Goal: Task Accomplishment & Management: Use online tool/utility

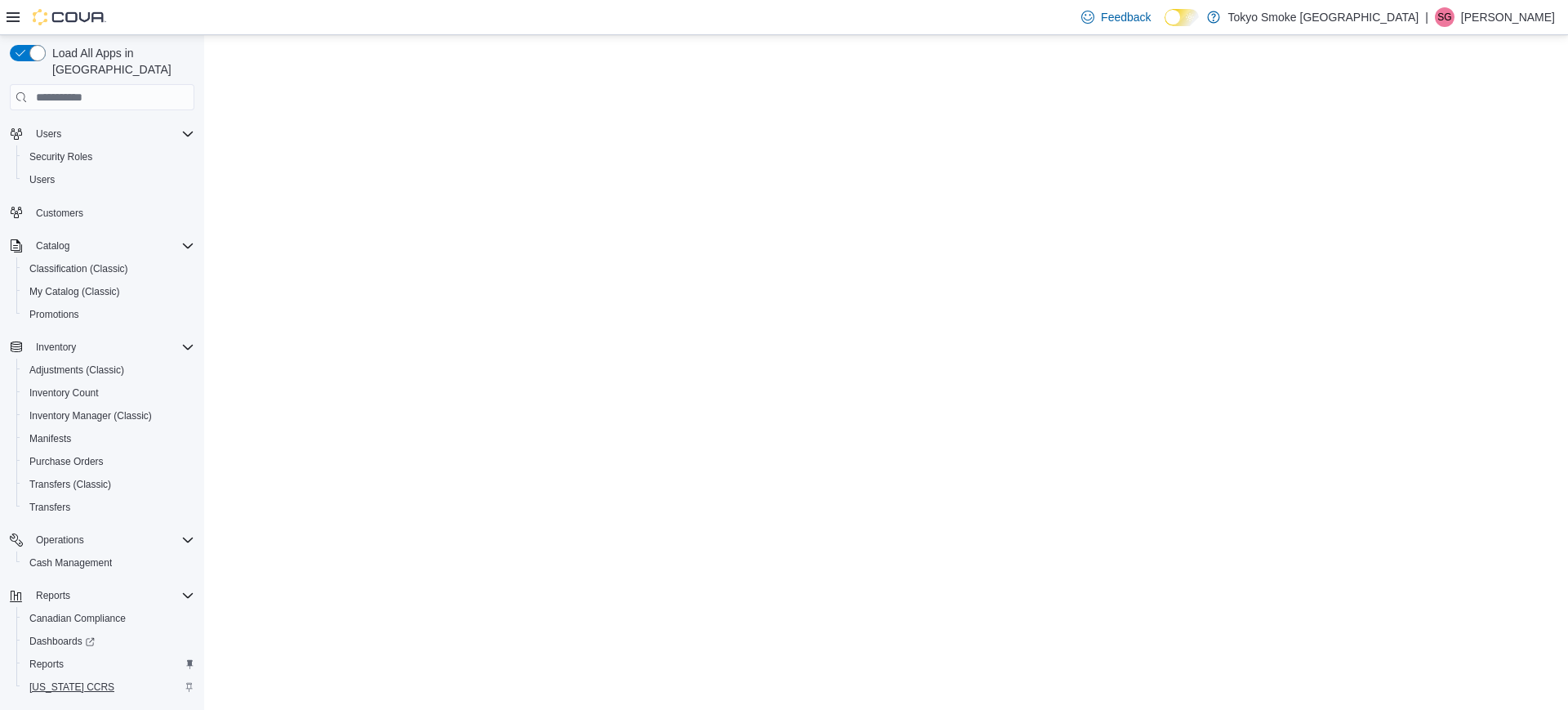
scroll to position [83, 0]
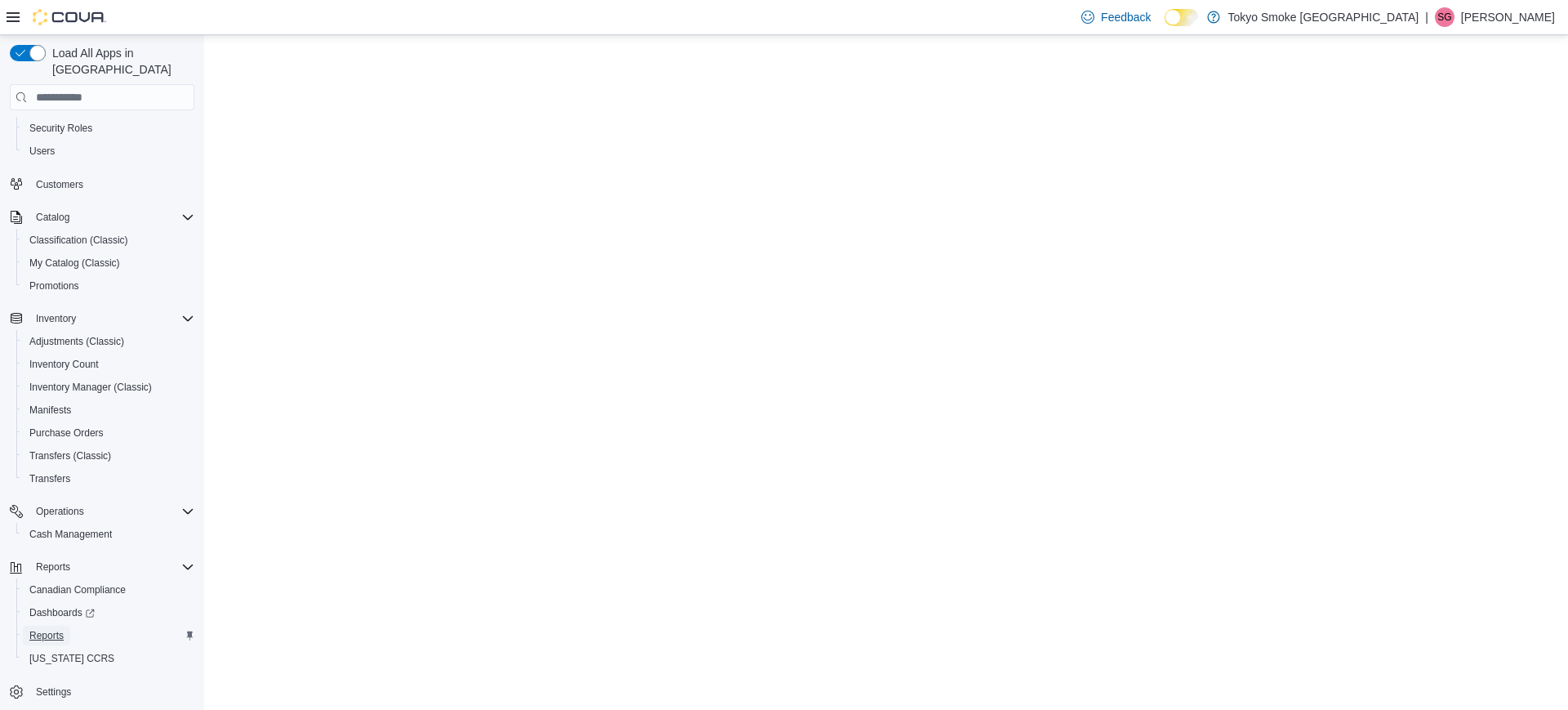
click at [47, 567] on span "Reports" at bounding box center [47, 635] width 34 height 13
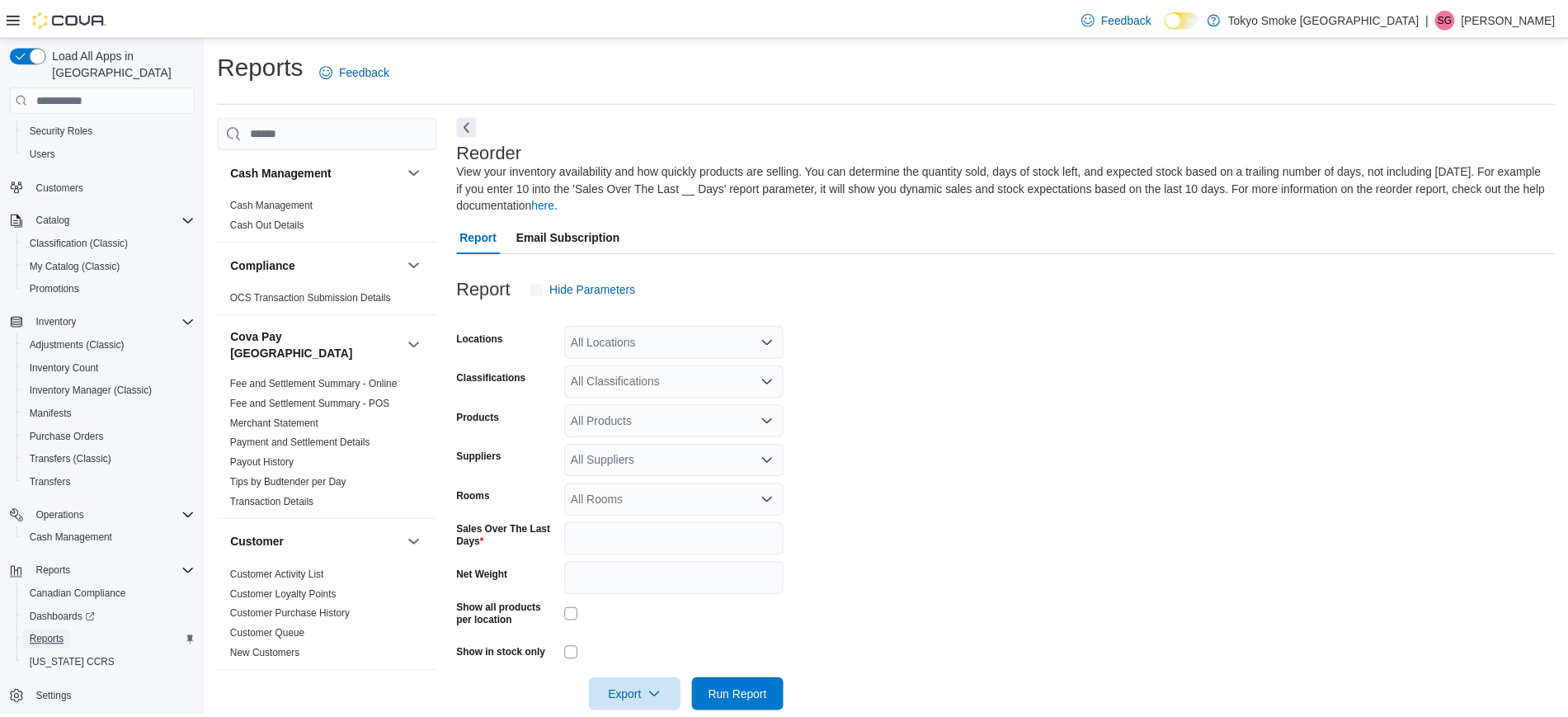
scroll to position [30, 0]
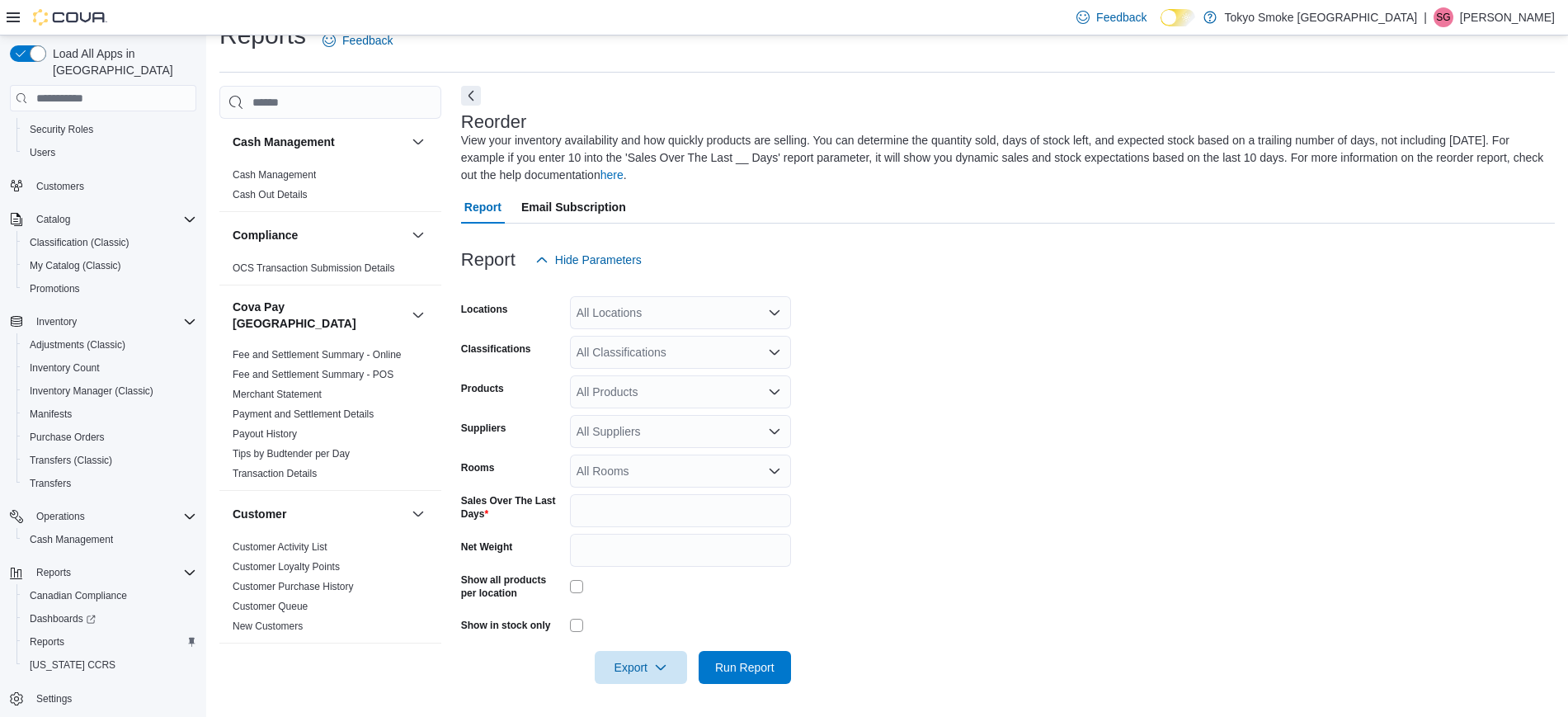
click at [640, 317] on div "All Locations" at bounding box center [680, 312] width 221 height 33
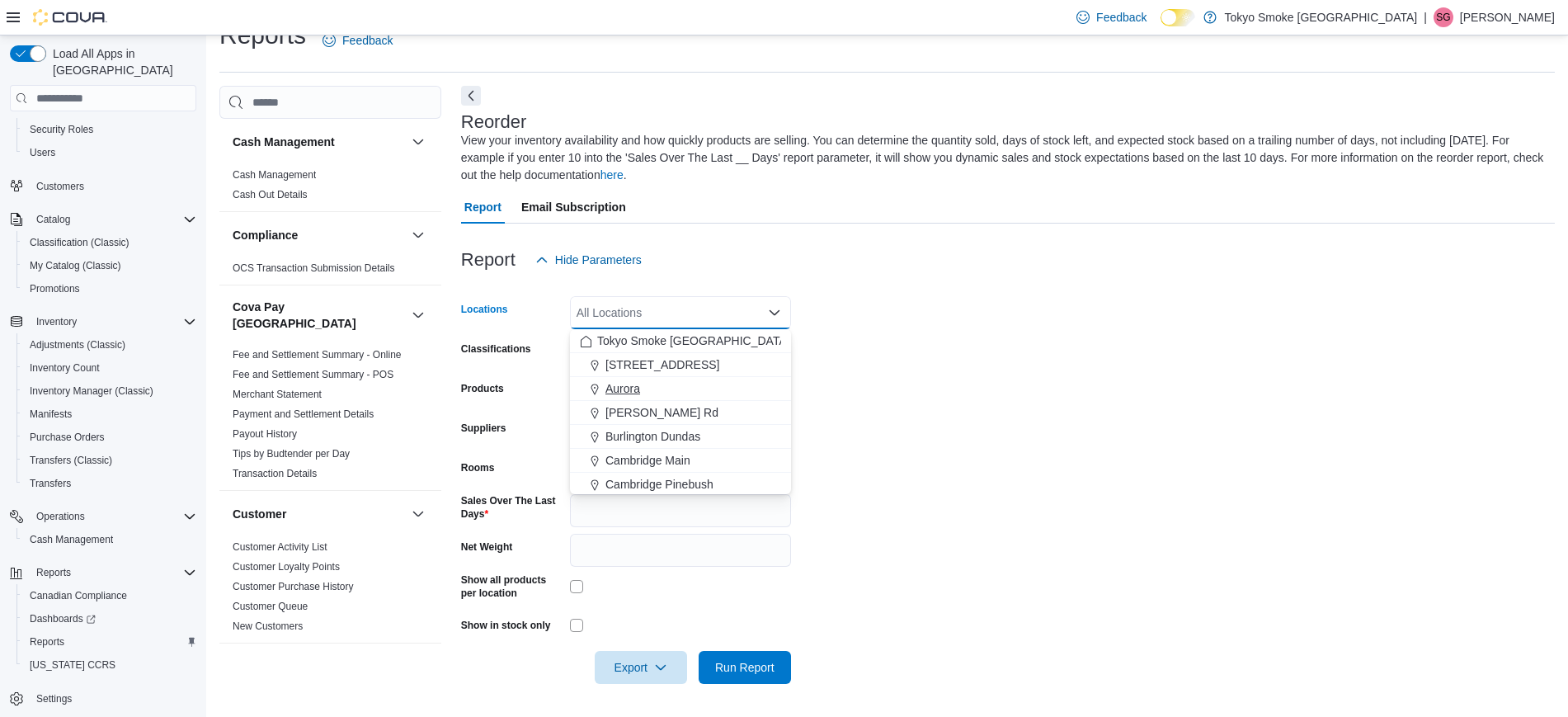
click at [646, 388] on div "Aurora" at bounding box center [680, 388] width 201 height 16
click at [938, 381] on form "Locations [GEOGRAPHIC_DATA] Combo box. Selected. [GEOGRAPHIC_DATA]. Press Backs…" at bounding box center [1008, 480] width 1093 height 407
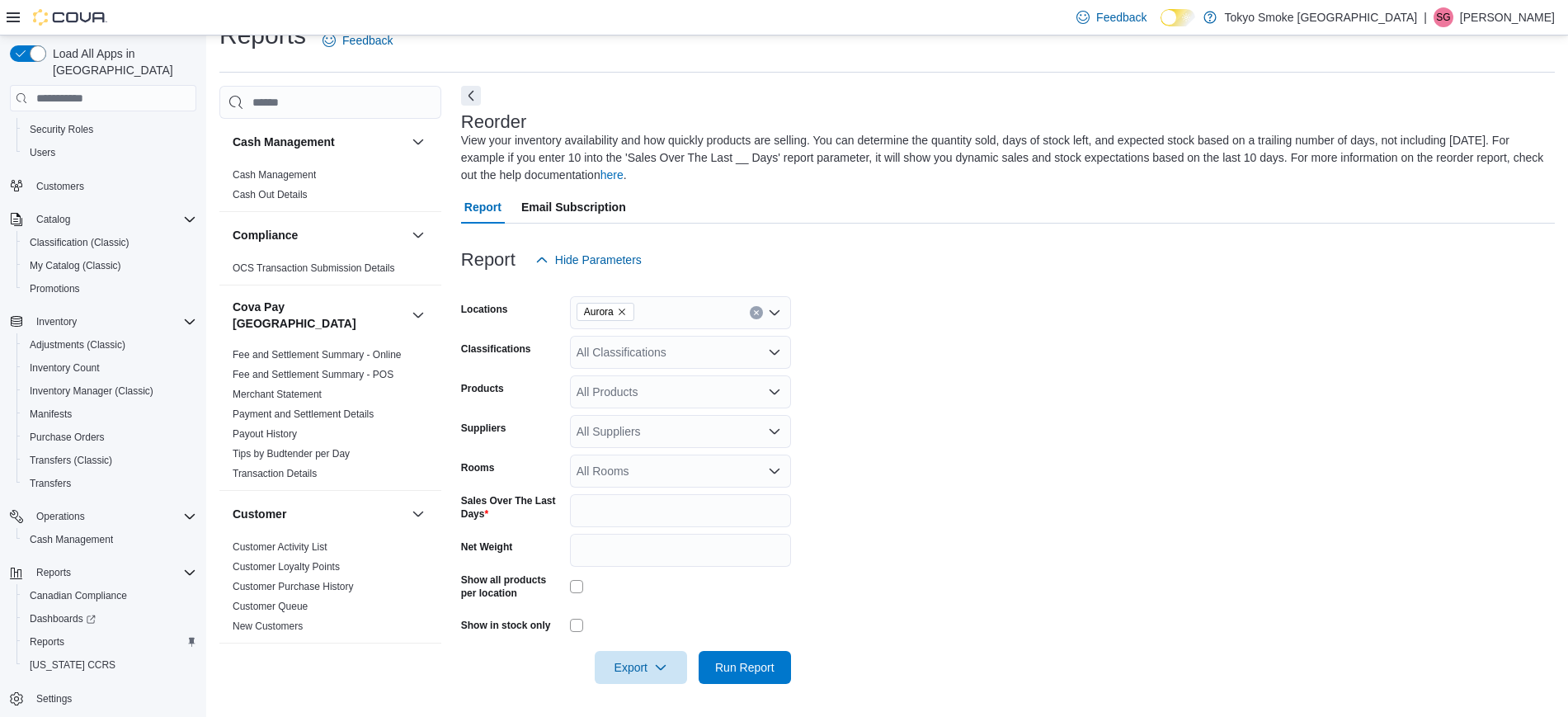
click at [615, 339] on div "All Classifications" at bounding box center [680, 352] width 221 height 33
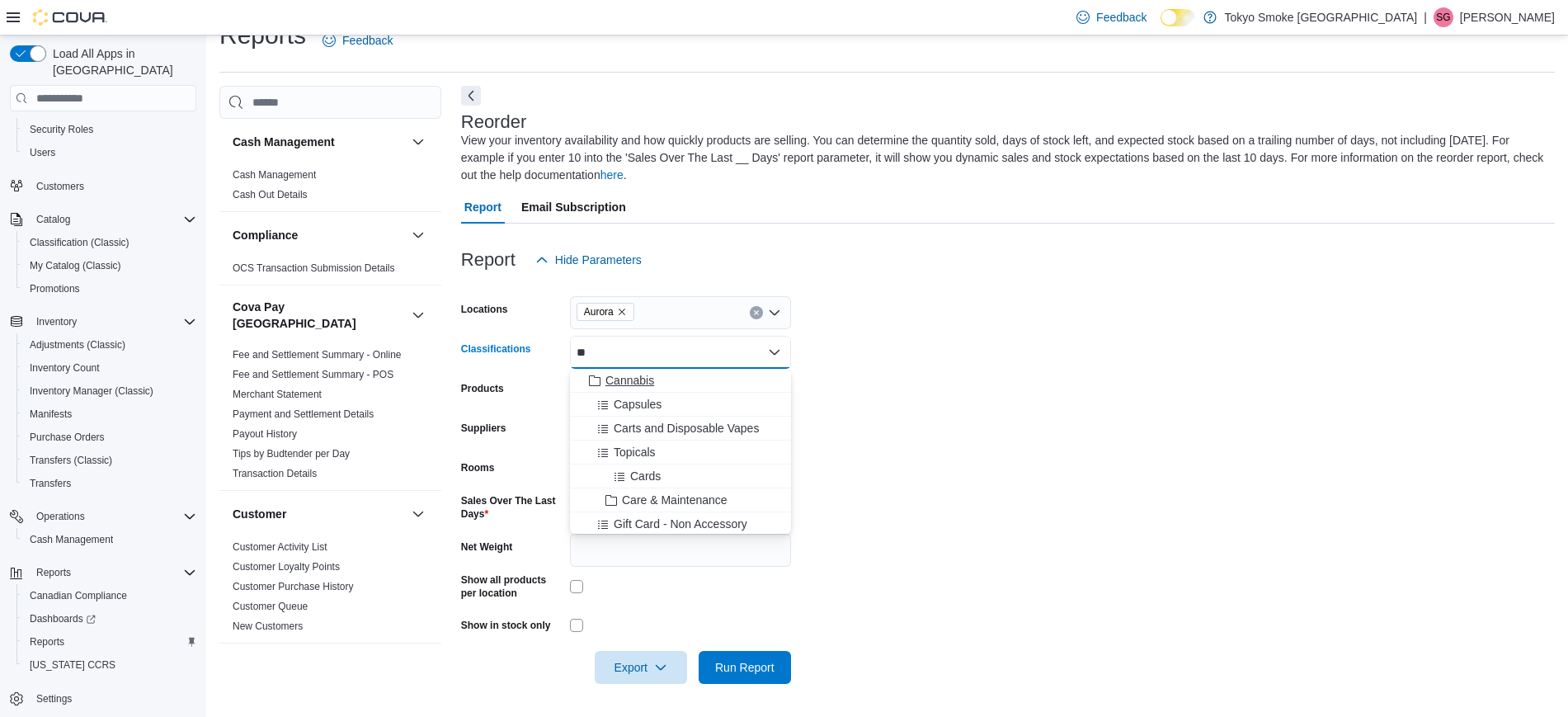
type input "**"
click at [641, 379] on span "Cannabis" at bounding box center [630, 380] width 49 height 16
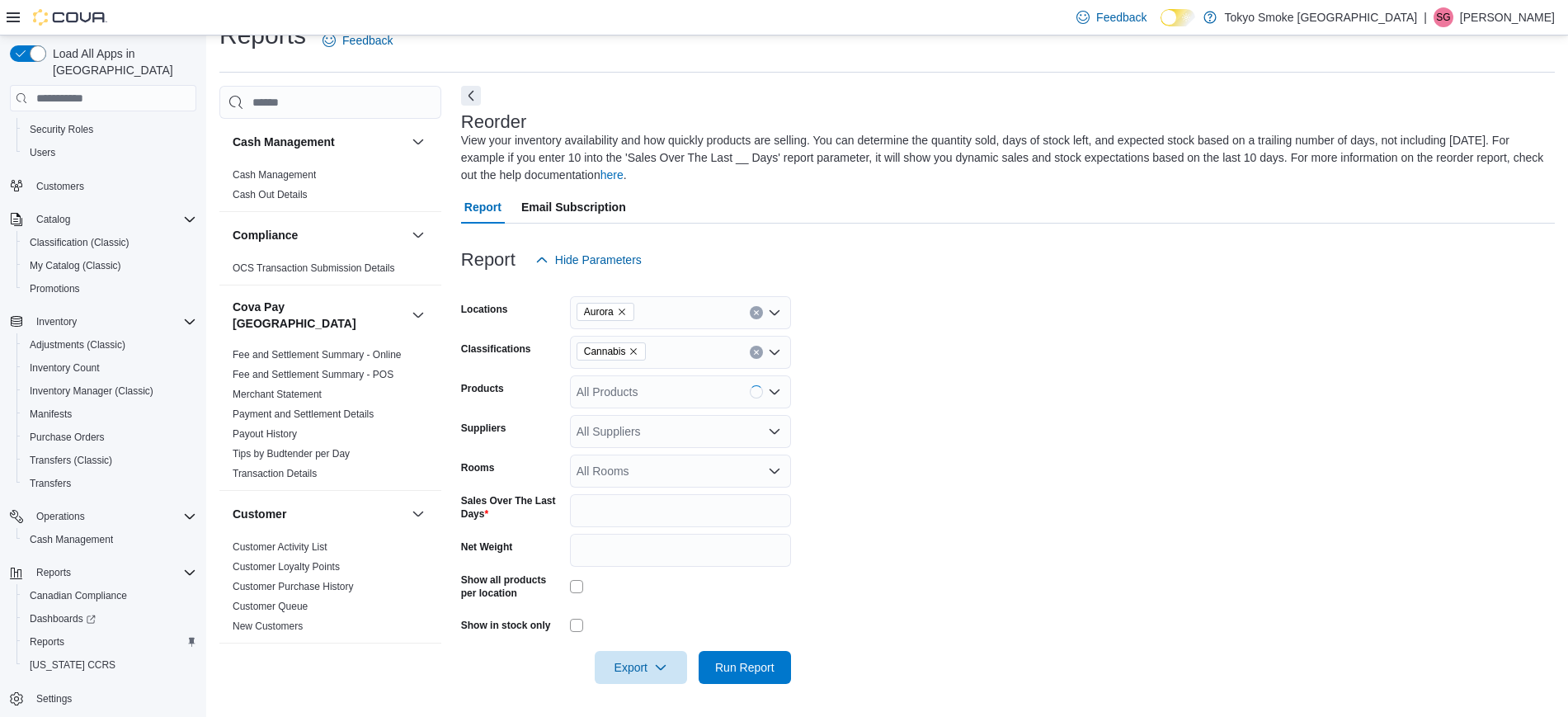
click at [1062, 388] on form "Locations Aurora Classifications Cannabis Products All Products Suppliers All S…" at bounding box center [1008, 480] width 1093 height 407
click at [624, 572] on span "Export" at bounding box center [641, 667] width 73 height 33
click at [659, 572] on button "Export to Excel" at bounding box center [643, 568] width 94 height 33
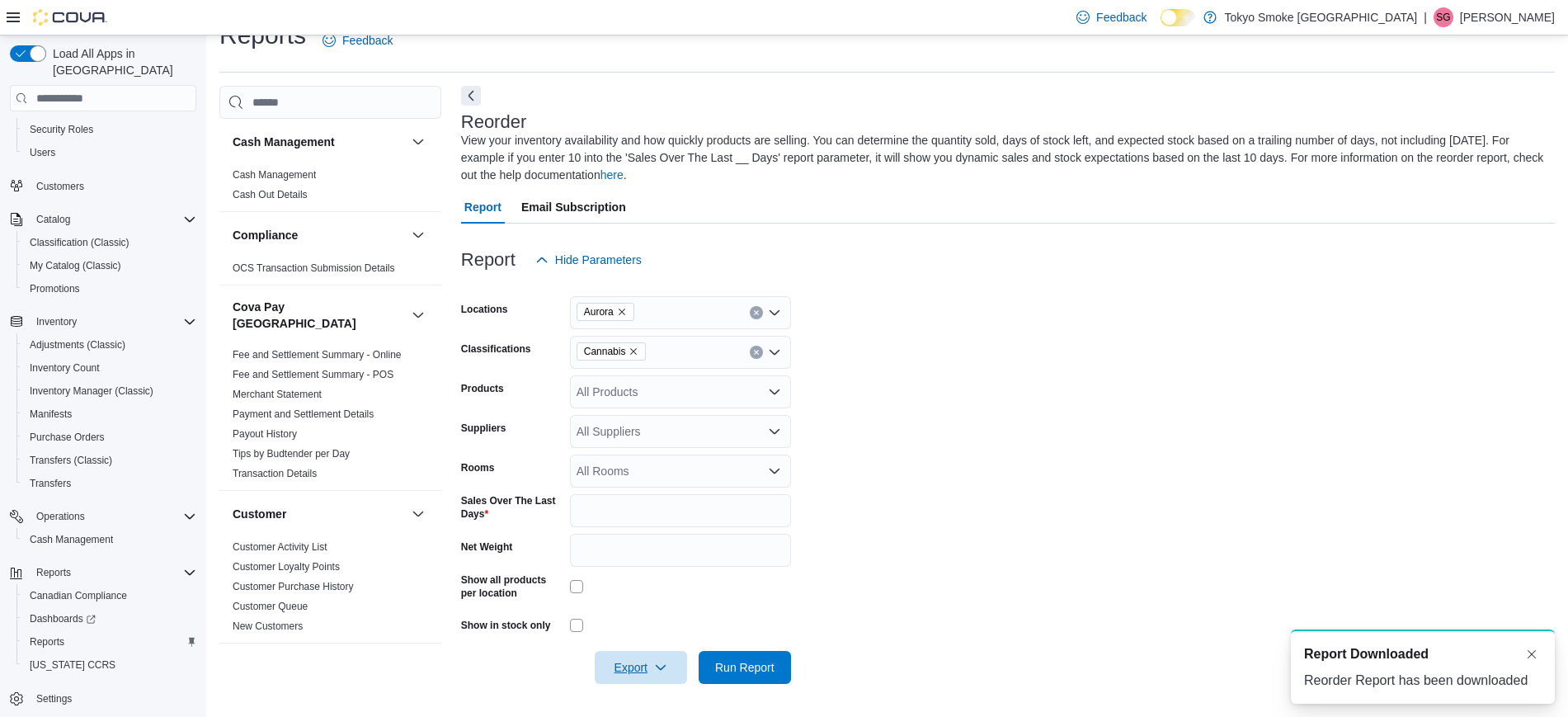
scroll to position [0, 0]
